Goal: Task Accomplishment & Management: Use online tool/utility

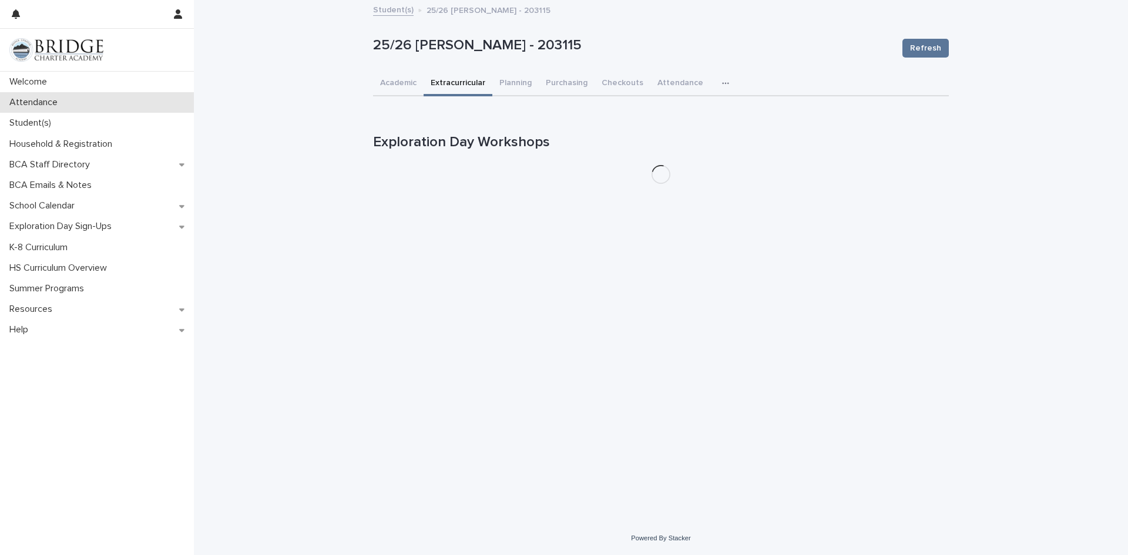
click at [31, 106] on p "Attendance" at bounding box center [36, 102] width 62 height 11
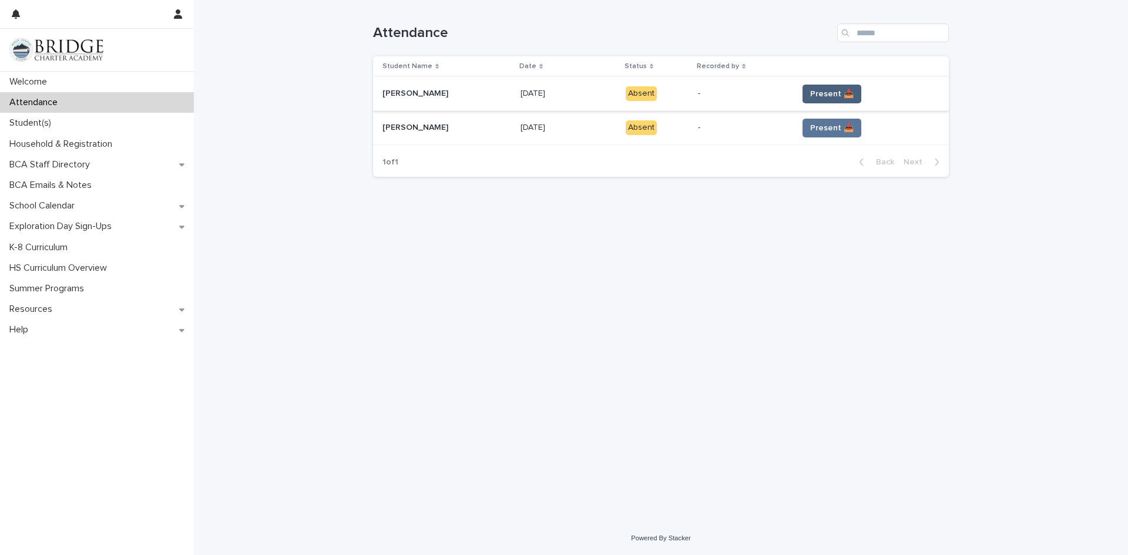
click at [821, 91] on span "Present 📥" at bounding box center [831, 94] width 43 height 12
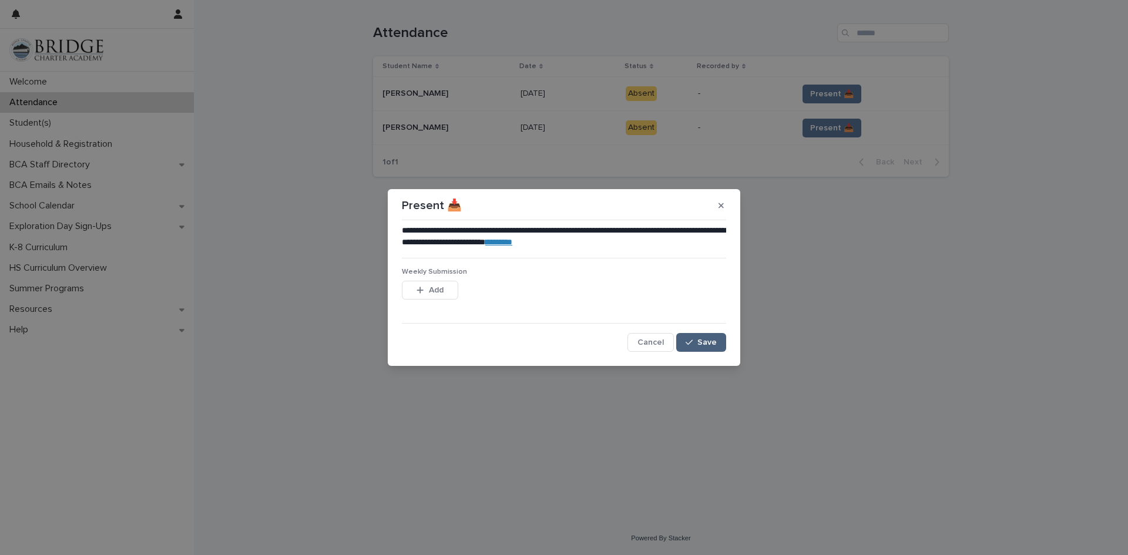
click at [705, 341] on span "Save" at bounding box center [707, 343] width 19 height 8
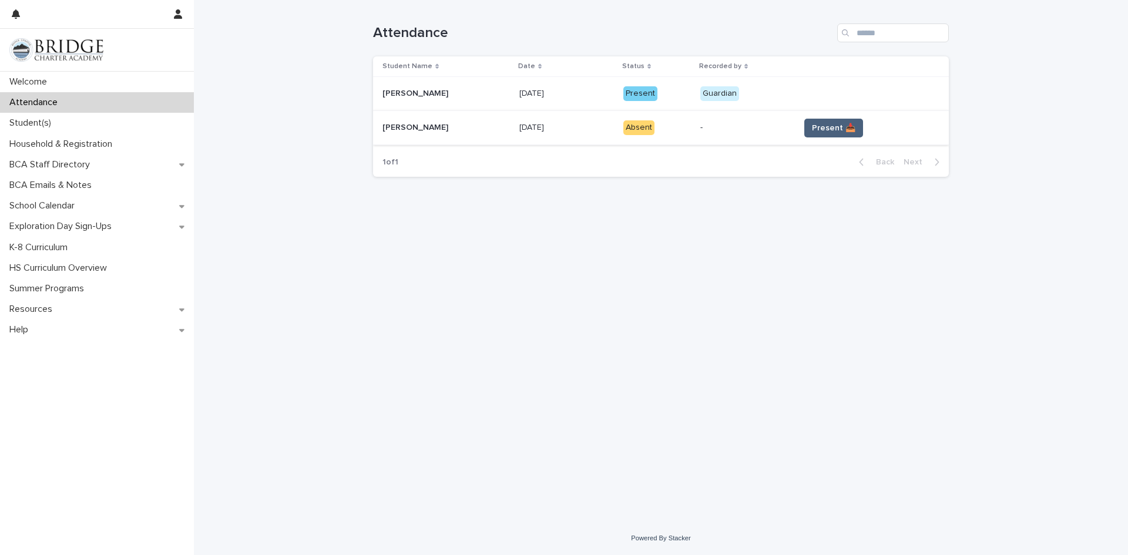
click at [817, 126] on span "Present 📥" at bounding box center [833, 128] width 43 height 12
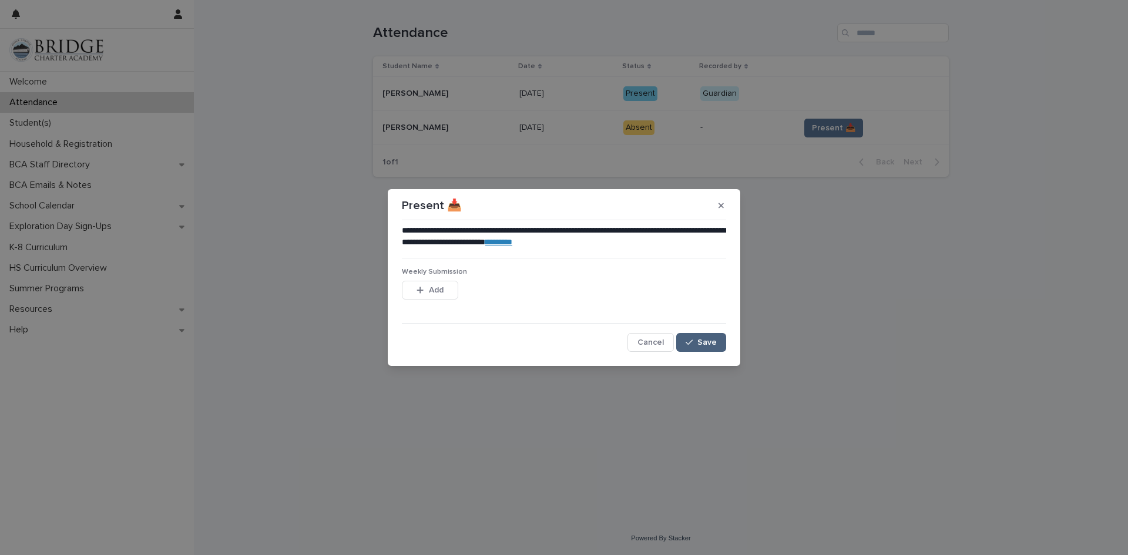
click at [697, 344] on div "button" at bounding box center [692, 343] width 12 height 8
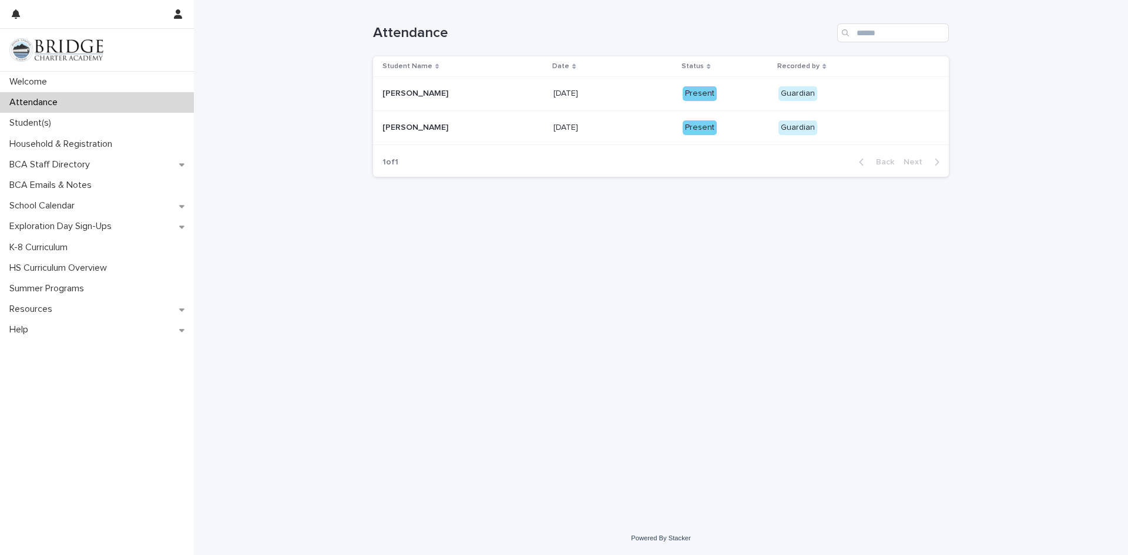
click at [356, 309] on div "Loading... Saving… Loading... Saving… Attendance Student Name Date Status Recor…" at bounding box center [661, 261] width 934 height 522
click at [347, 203] on div "Loading... Saving… Loading... Saving… Attendance Student Name Date Status Recor…" at bounding box center [661, 261] width 934 height 522
